Goal: Task Accomplishment & Management: Manage account settings

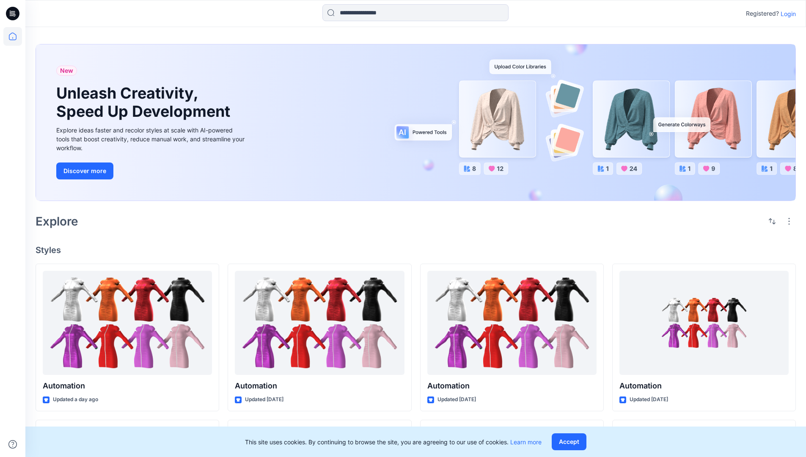
click at [786, 14] on p "Login" at bounding box center [788, 13] width 15 height 9
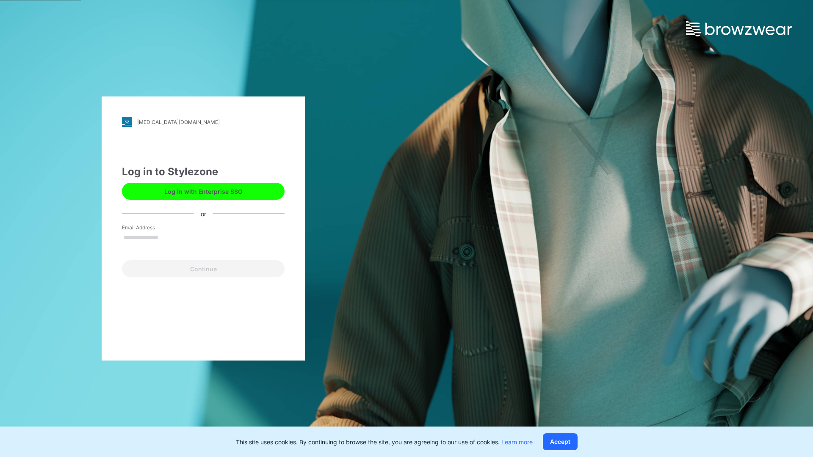
click at [167, 237] on input "Email Address" at bounding box center [203, 237] width 163 height 13
type input "**********"
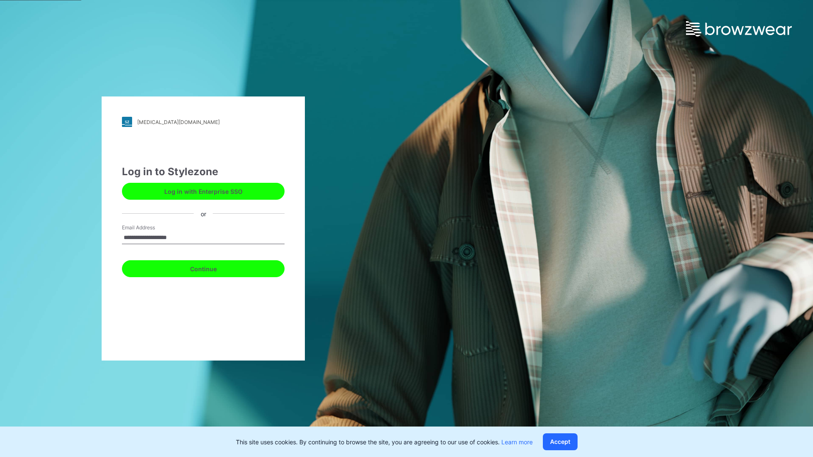
click at [212, 267] on button "Continue" at bounding box center [203, 268] width 163 height 17
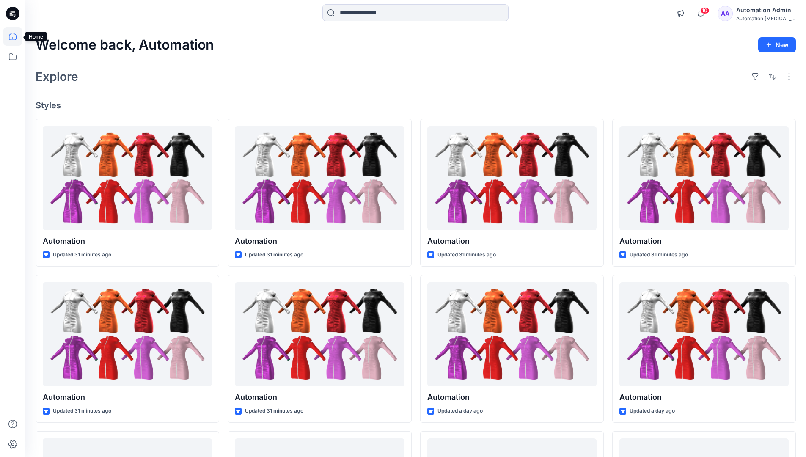
click at [16, 36] on icon at bounding box center [13, 37] width 8 height 8
click at [11, 61] on icon at bounding box center [12, 56] width 19 height 19
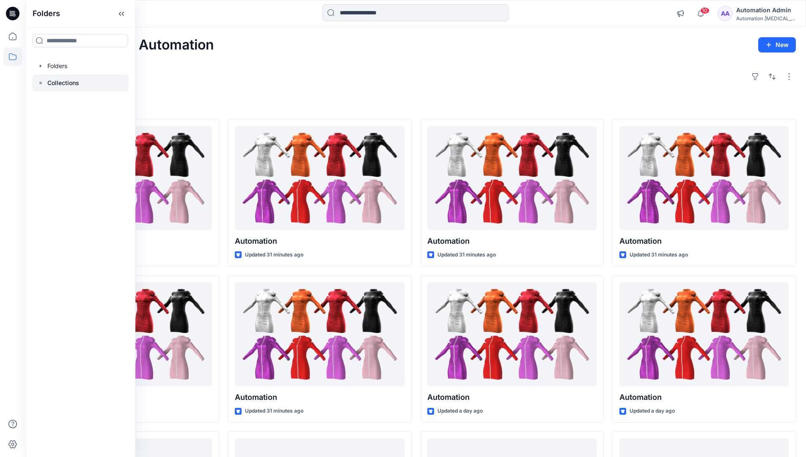
click at [40, 82] on rect at bounding box center [40, 83] width 3 height 3
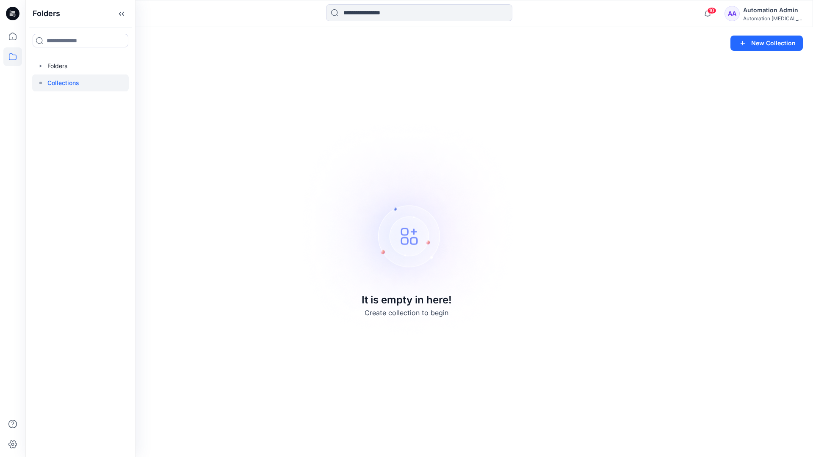
click at [55, 80] on p "Collections" at bounding box center [63, 83] width 32 height 10
click at [6, 55] on icon at bounding box center [12, 56] width 19 height 19
click at [760, 48] on button "New Collection" at bounding box center [766, 43] width 72 height 15
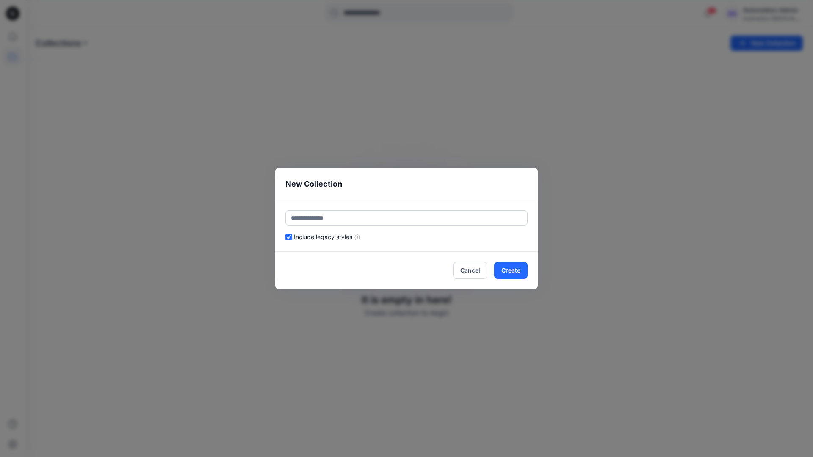
click at [358, 215] on input "text" at bounding box center [406, 217] width 242 height 15
type input "**********"
click at [509, 270] on button "Create" at bounding box center [510, 270] width 33 height 17
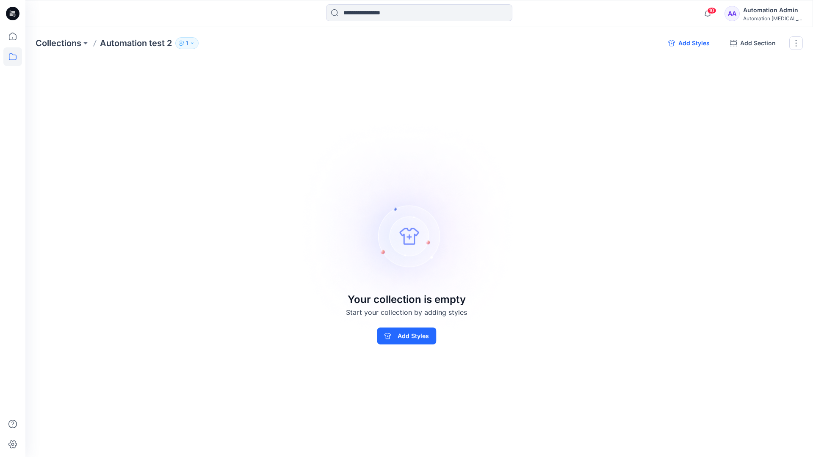
click at [688, 43] on button "Add Styles" at bounding box center [688, 43] width 55 height 14
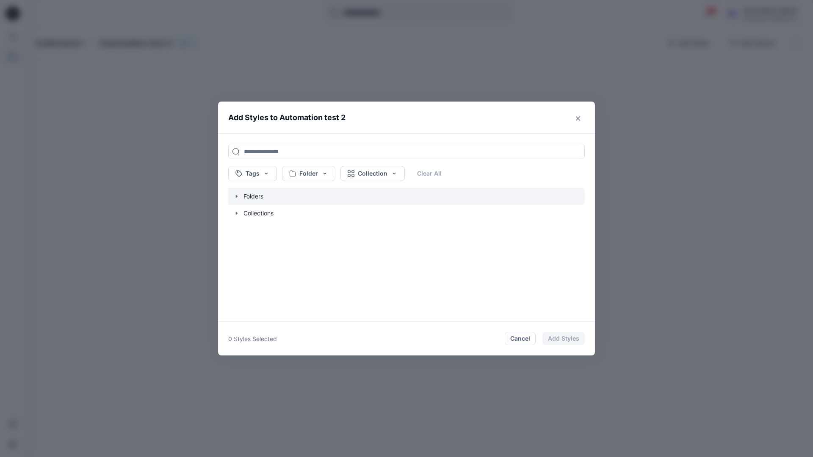
click at [236, 198] on icon "button" at bounding box center [236, 196] width 7 height 7
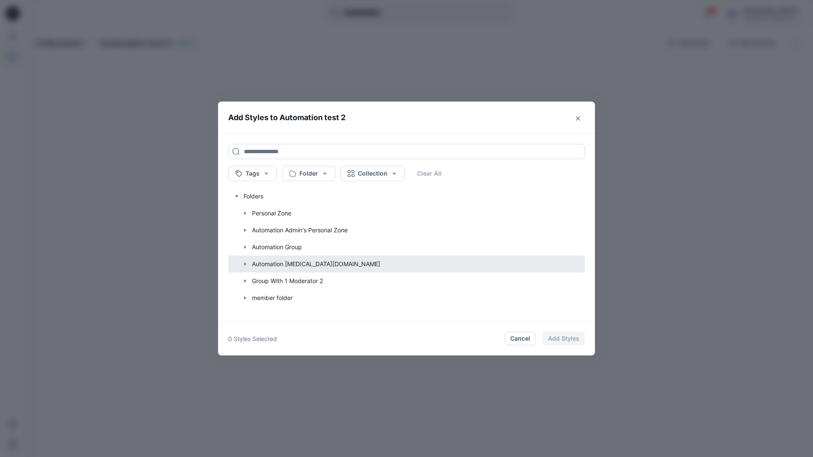
click at [269, 264] on button "button" at bounding box center [402, 264] width 365 height 17
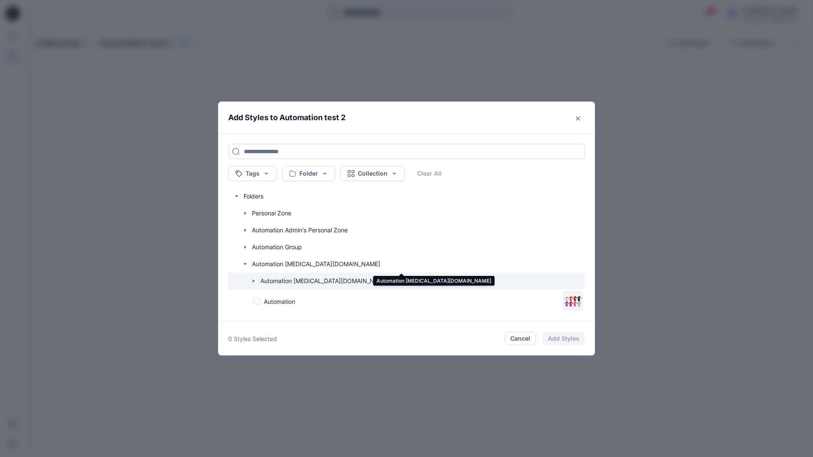
click at [255, 281] on icon "button" at bounding box center [253, 281] width 7 height 7
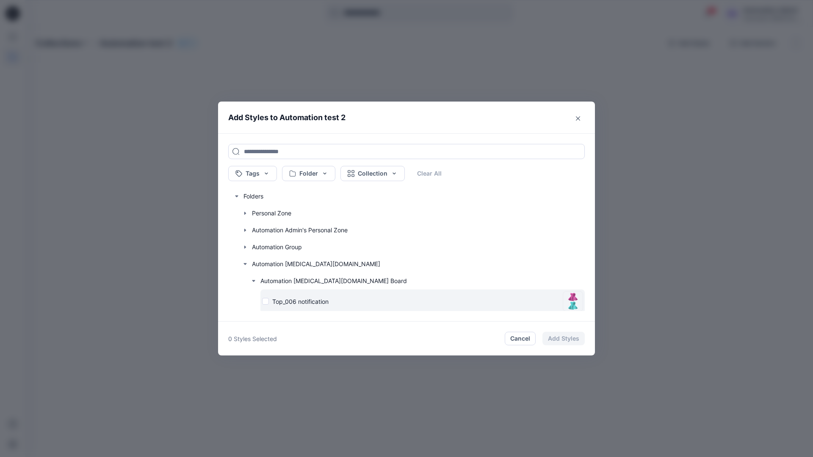
click at [266, 303] on div "Top_006 notification" at bounding box center [410, 301] width 297 height 9
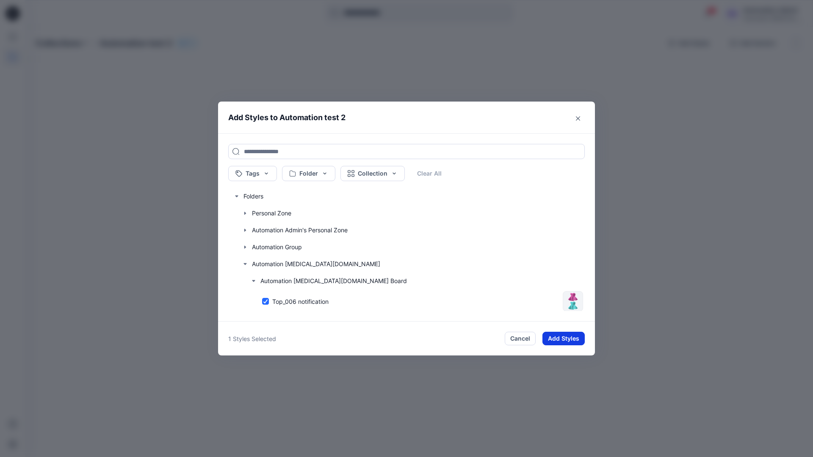
click at [556, 334] on button "Add Styles" at bounding box center [563, 339] width 42 height 14
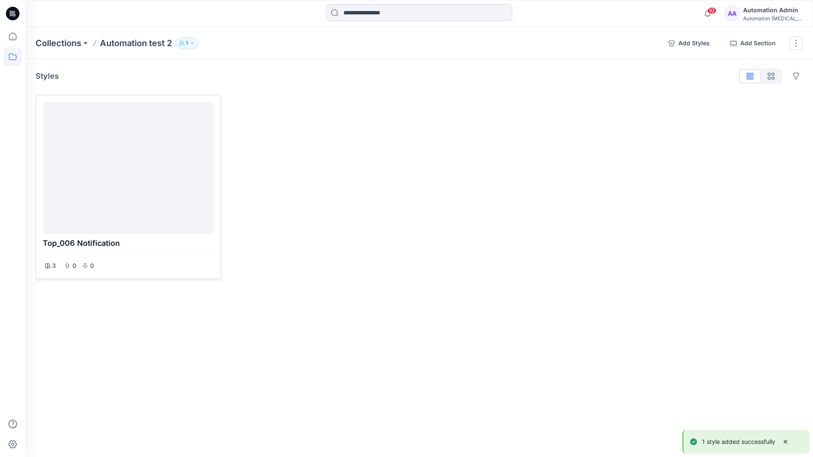
click at [159, 172] on div at bounding box center [128, 167] width 164 height 125
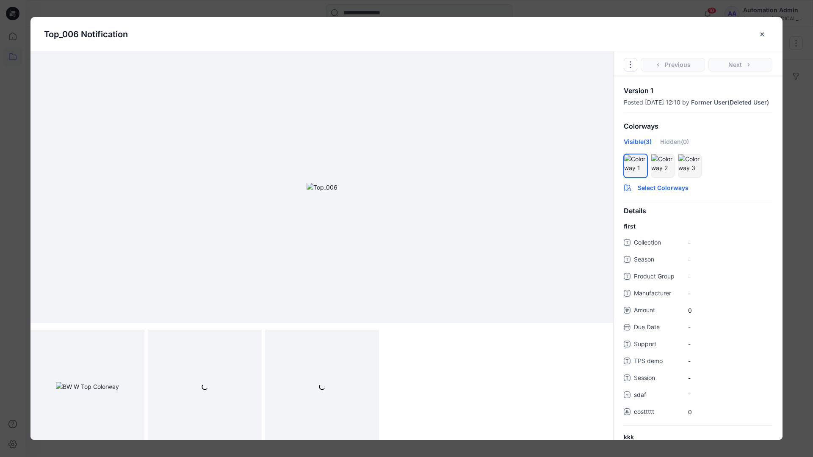
click at [662, 193] on button "Select Colorways" at bounding box center [697, 186] width 169 height 14
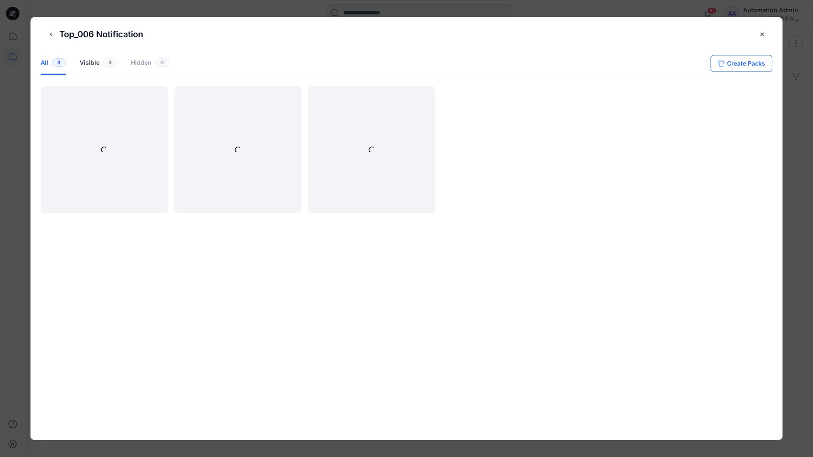
click at [734, 61] on button "Create Packs" at bounding box center [741, 63] width 62 height 17
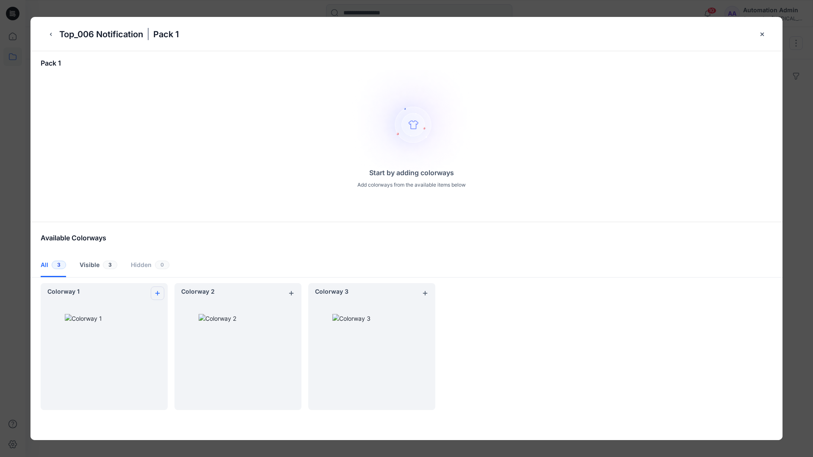
click at [156, 291] on icon "add colorway" at bounding box center [157, 293] width 7 height 7
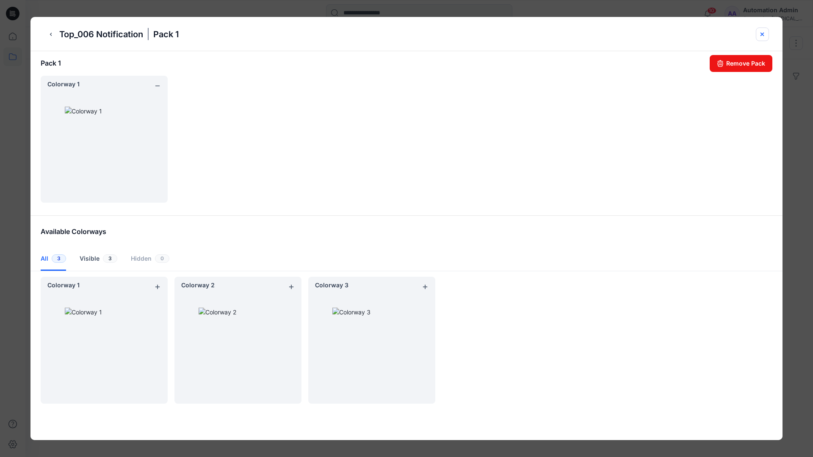
click at [763, 36] on icon "close-btn" at bounding box center [761, 34] width 7 height 7
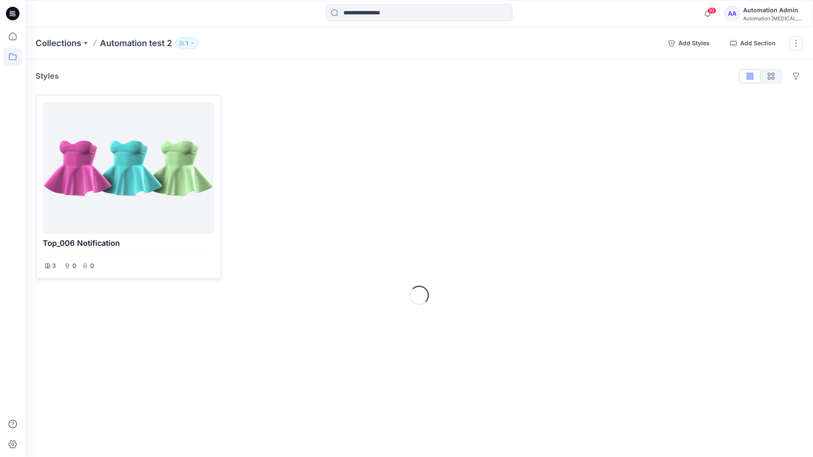
click at [123, 193] on div at bounding box center [128, 167] width 164 height 125
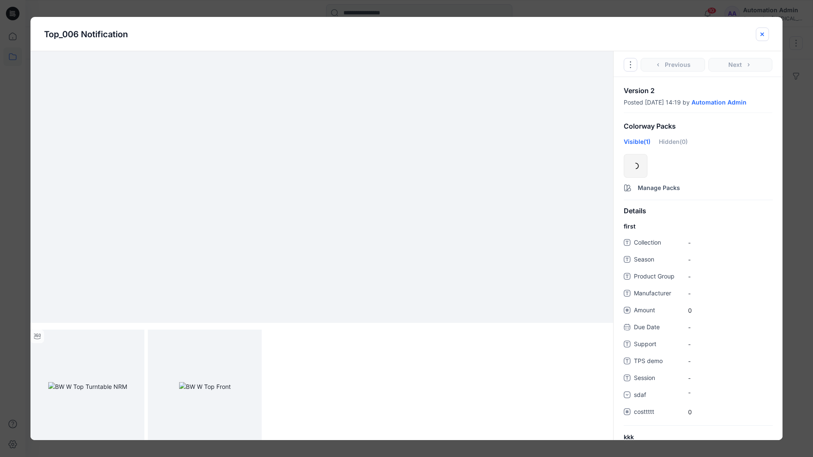
click at [759, 35] on icon "close-btn" at bounding box center [761, 34] width 7 height 7
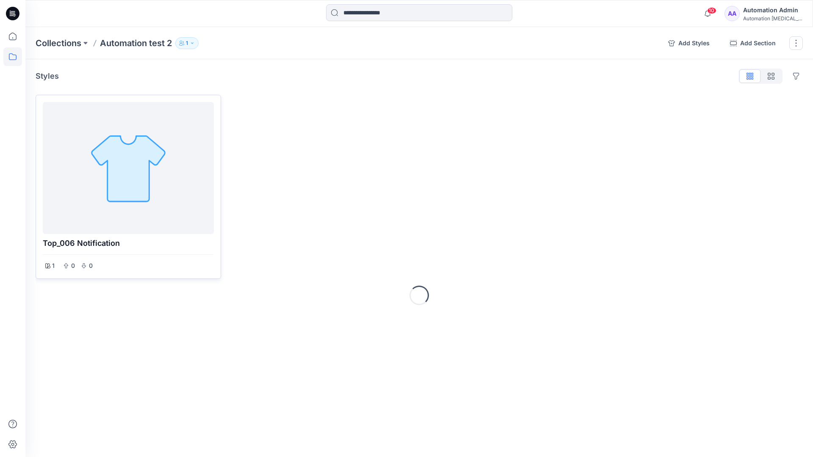
click at [126, 140] on div at bounding box center [128, 167] width 164 height 125
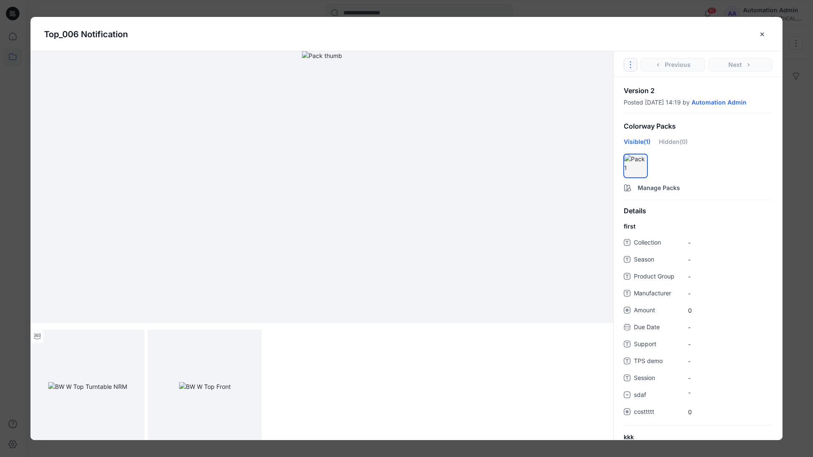
click at [632, 63] on icon "Options" at bounding box center [630, 64] width 7 height 7
click at [629, 103] on button "Duplicate Original Style to..." at bounding box center [630, 103] width 102 height 17
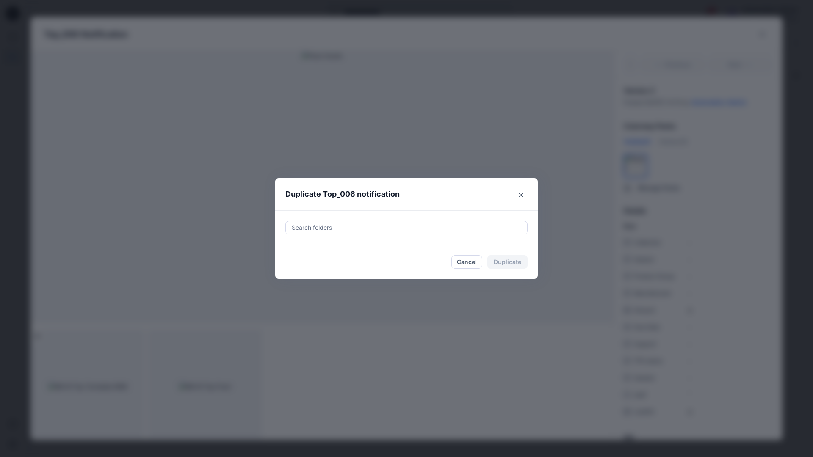
click at [392, 226] on div at bounding box center [406, 228] width 231 height 10
click at [521, 193] on icon "Close" at bounding box center [520, 195] width 4 height 4
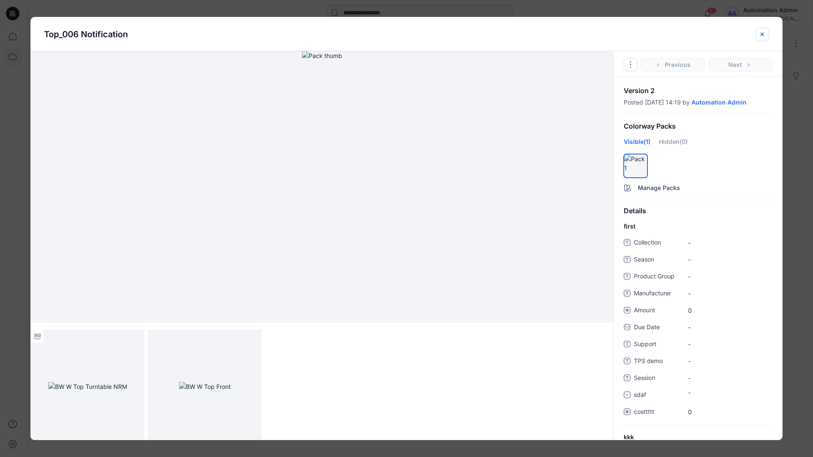
click at [762, 37] on icon "close-btn" at bounding box center [761, 34] width 7 height 7
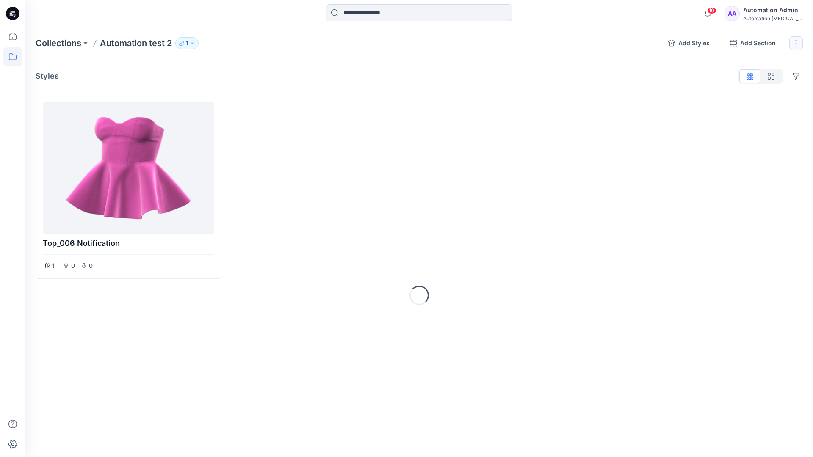
click at [793, 44] on button "button" at bounding box center [796, 43] width 14 height 14
click at [747, 121] on button "Delete Collection" at bounding box center [754, 121] width 91 height 16
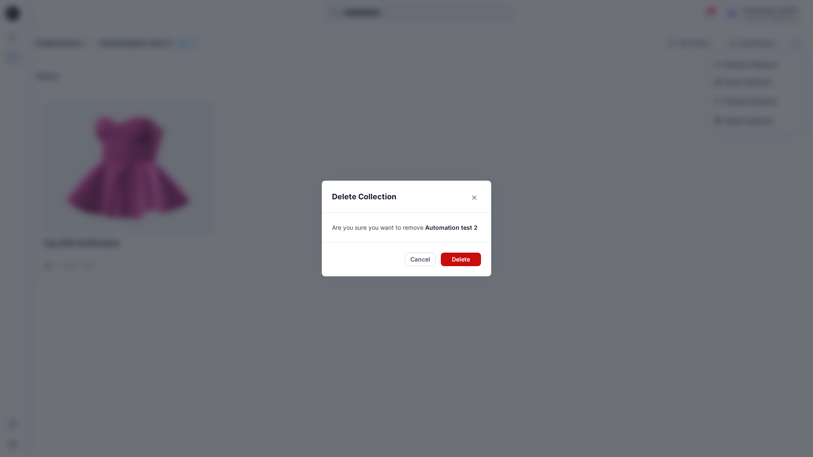
click at [470, 253] on button "Delete" at bounding box center [461, 260] width 40 height 14
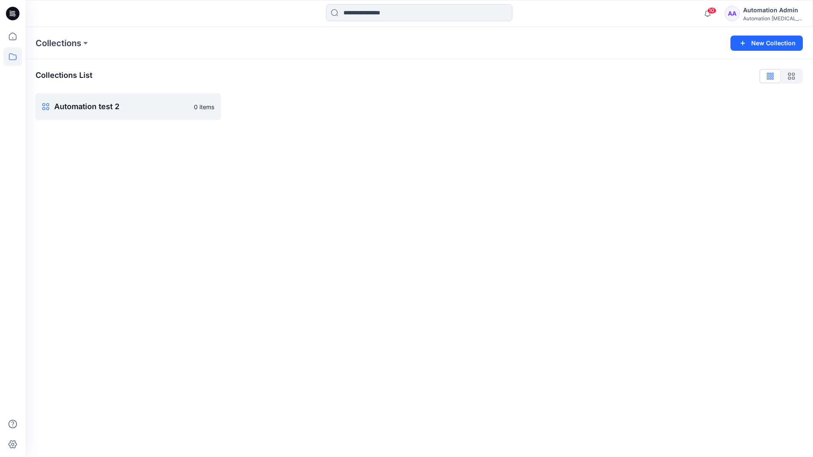
click at [766, 14] on div "Automation Admin" at bounding box center [772, 10] width 59 height 10
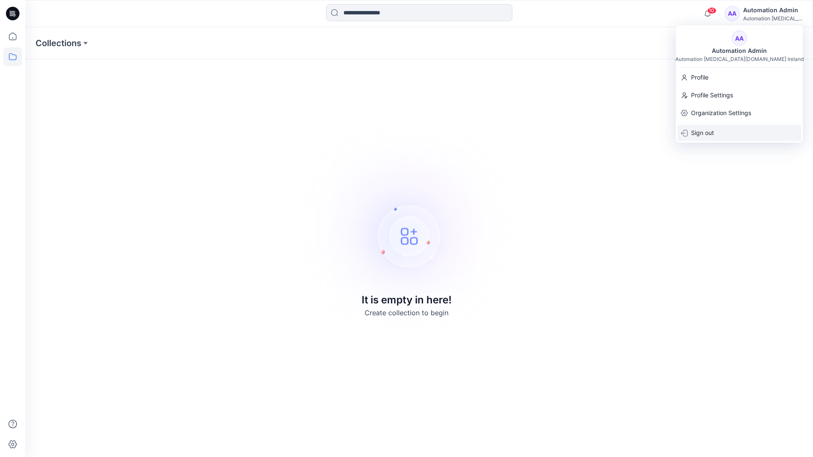
click at [714, 130] on div "Sign out" at bounding box center [739, 133] width 124 height 16
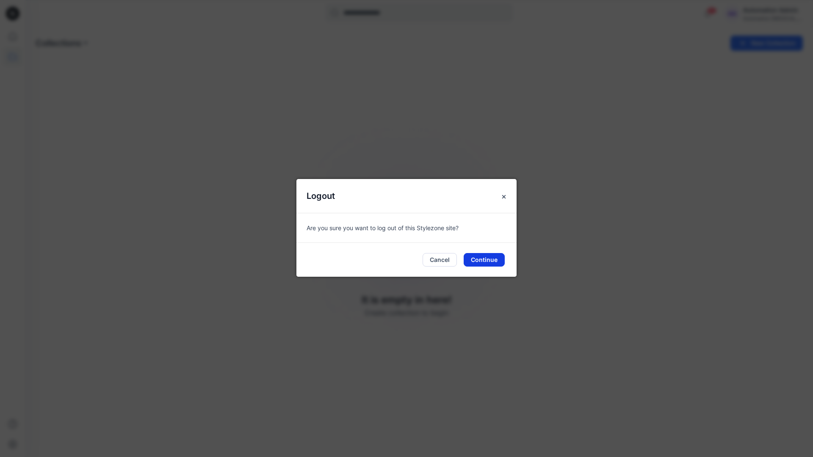
click at [482, 262] on button "Continue" at bounding box center [483, 260] width 41 height 14
